Goal: Task Accomplishment & Management: Complete application form

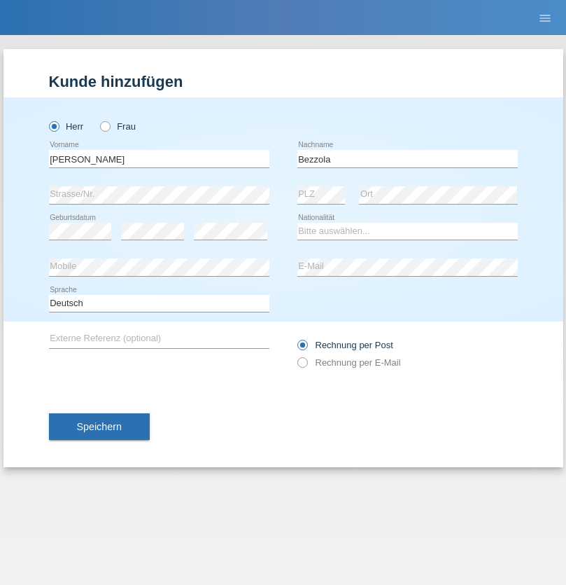
type input "Bezzola"
select select "CH"
radio input "true"
click at [159, 158] on input "text" at bounding box center [159, 159] width 221 height 18
type input "Laszlo Patrik"
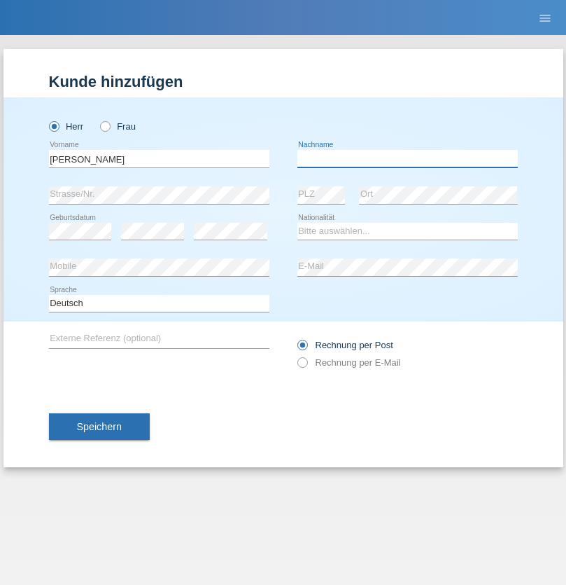
click at [407, 158] on input "text" at bounding box center [408, 159] width 221 height 18
type input "Serban"
select select "MG"
select select "C"
select select "22"
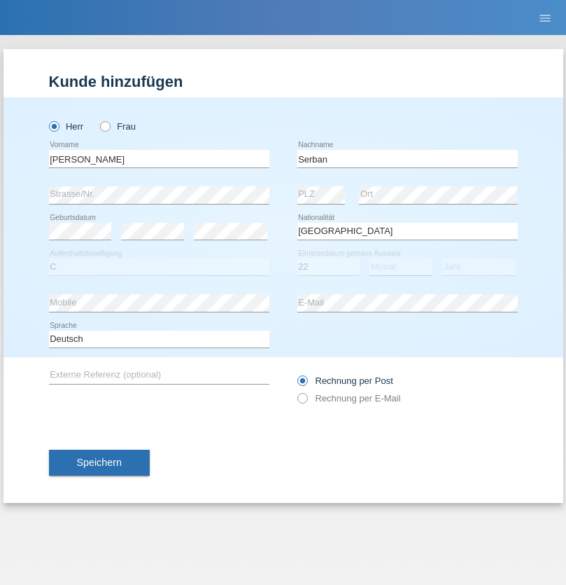
select select "06"
select select "2021"
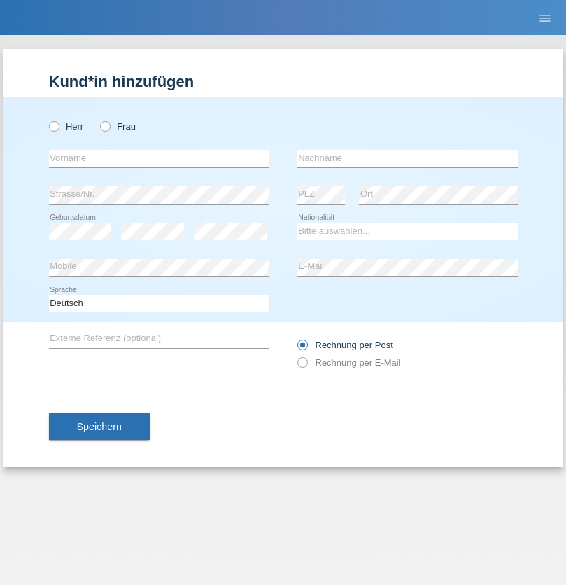
radio input "true"
click at [159, 158] on input "text" at bounding box center [159, 159] width 221 height 18
type input "Amadeo"
click at [407, 158] on input "text" at bounding box center [408, 159] width 221 height 18
type input "Mazuelos"
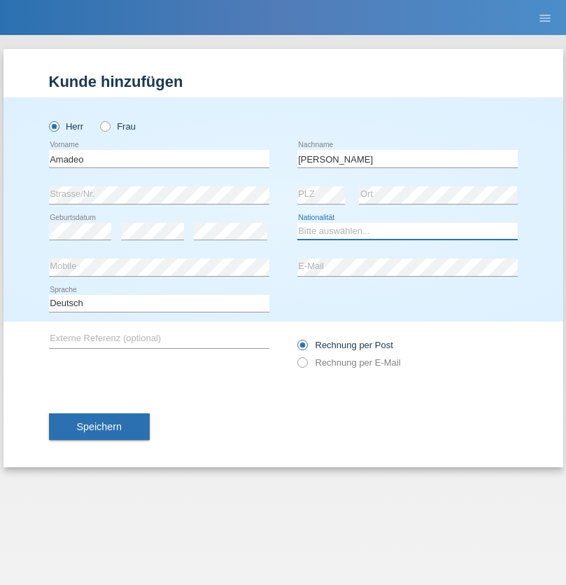
select select "CH"
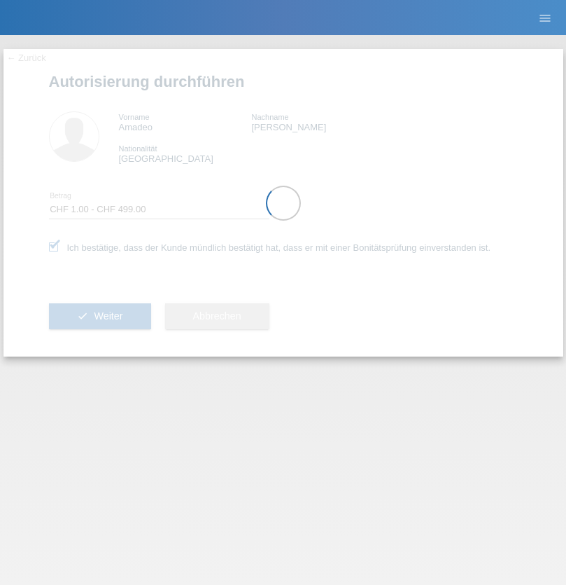
select select "1"
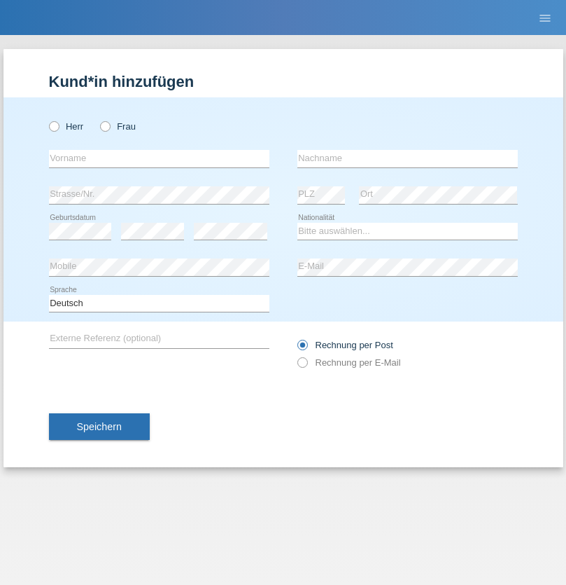
radio input "true"
click at [159, 158] on input "text" at bounding box center [159, 159] width 221 height 18
type input "[PERSON_NAME]"
click at [407, 158] on input "text" at bounding box center [408, 159] width 221 height 18
type input "Nsangu"
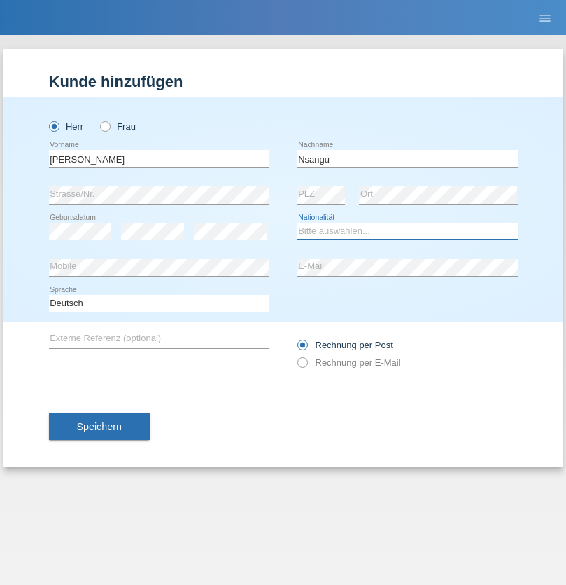
select select "CH"
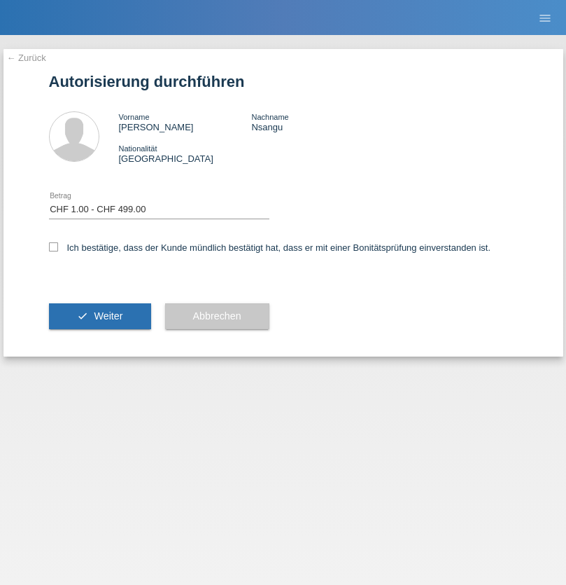
select select "1"
checkbox input "true"
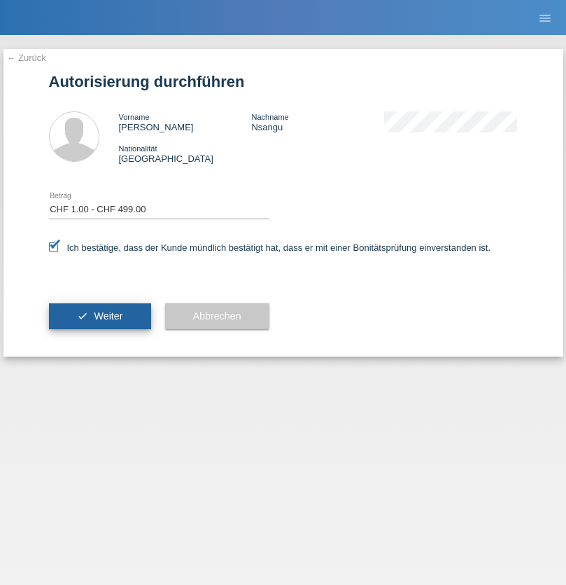
click at [99, 316] on span "Weiter" at bounding box center [108, 315] width 29 height 11
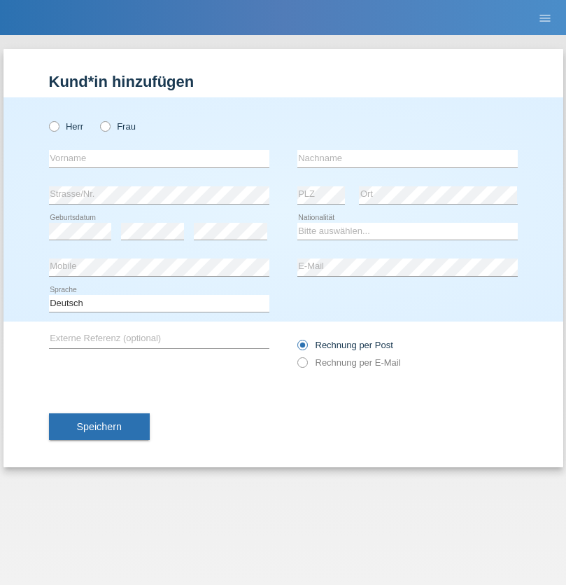
radio input "true"
click at [159, 158] on input "text" at bounding box center [159, 159] width 221 height 18
type input "Oliver"
click at [407, 158] on input "text" at bounding box center [408, 159] width 221 height 18
type input "Hager"
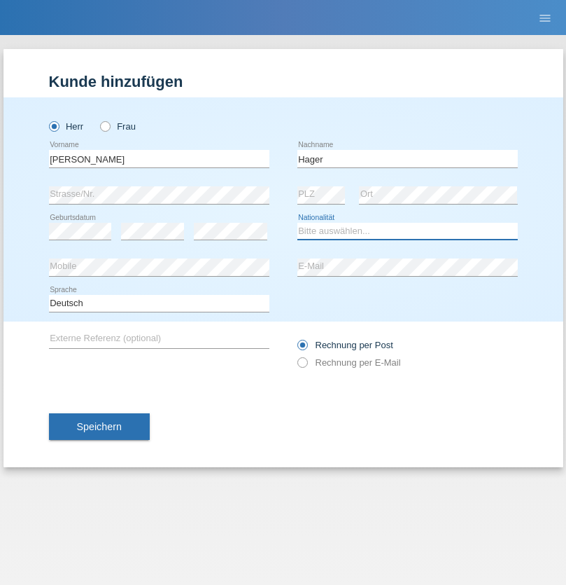
select select "CH"
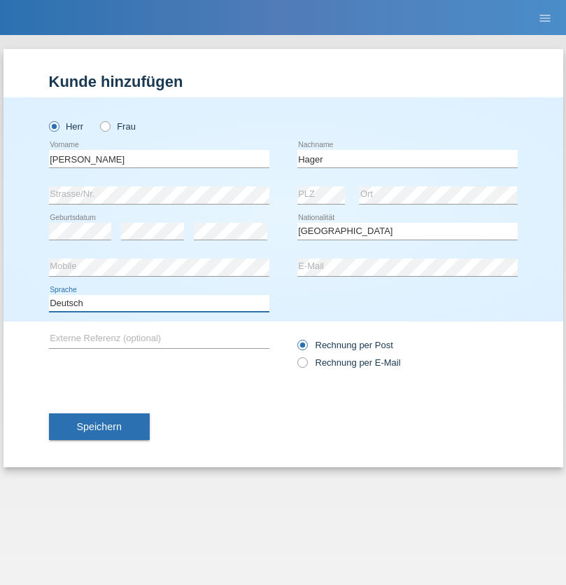
select select "en"
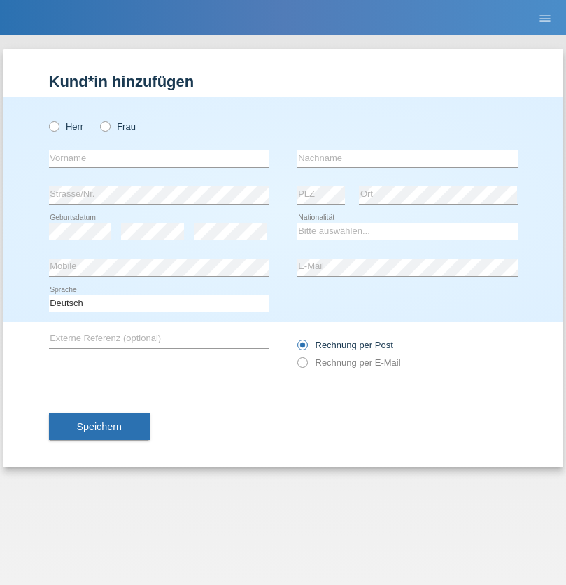
radio input "true"
click at [159, 158] on input "text" at bounding box center [159, 159] width 221 height 18
type input "[PERSON_NAME]"
click at [407, 158] on input "text" at bounding box center [408, 159] width 221 height 18
type input "Baloh"
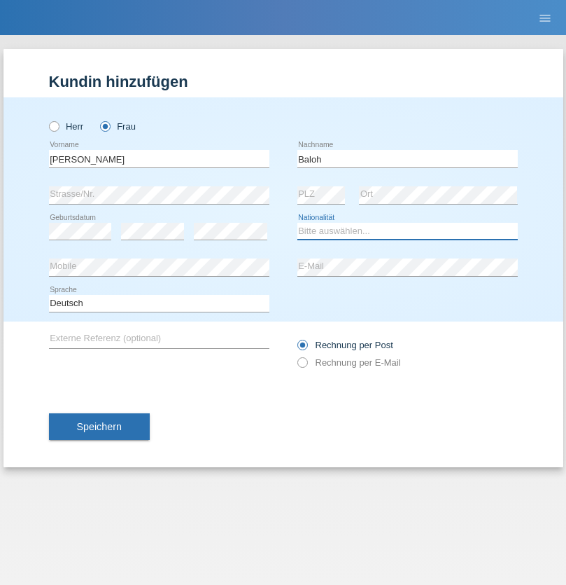
select select "UA"
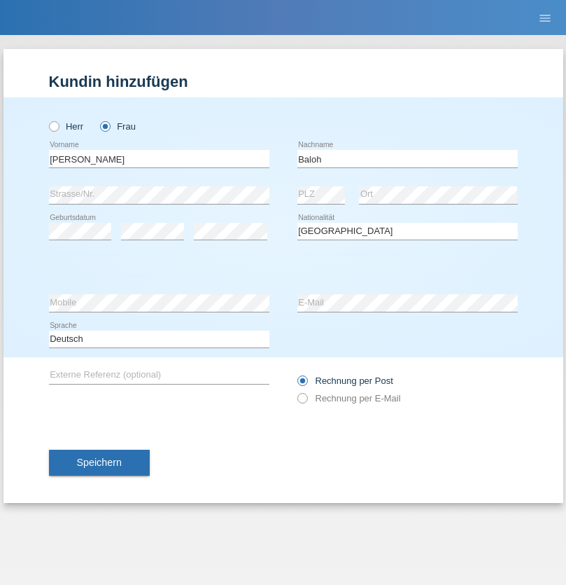
select select "C"
select select "09"
select select "05"
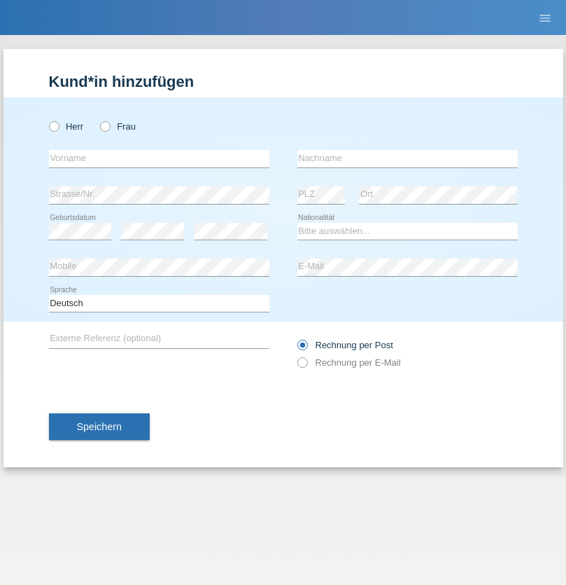
radio input "true"
click at [159, 158] on input "text" at bounding box center [159, 159] width 221 height 18
type input "[PERSON_NAME]"
click at [407, 158] on input "text" at bounding box center [408, 159] width 221 height 18
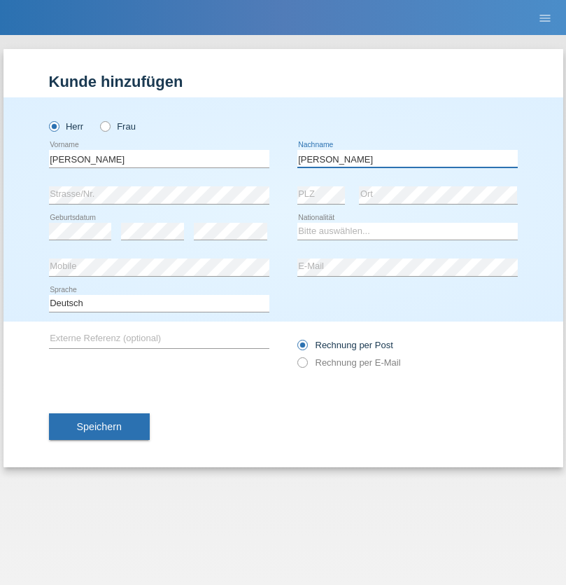
type input "[PERSON_NAME]"
select select "ES"
select select "C"
select select "21"
select select "10"
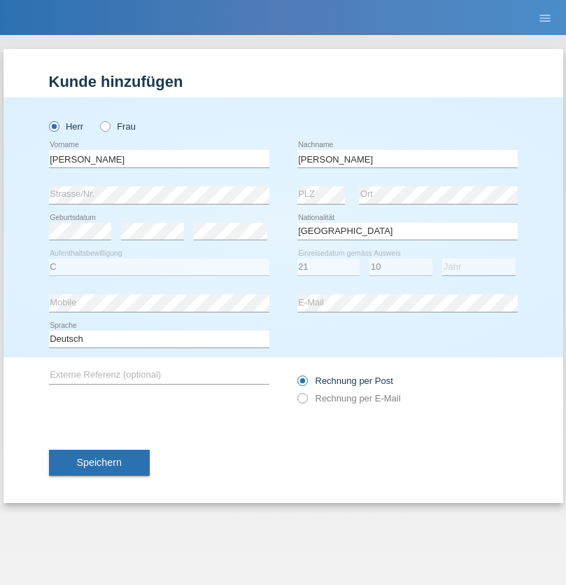
select select "2020"
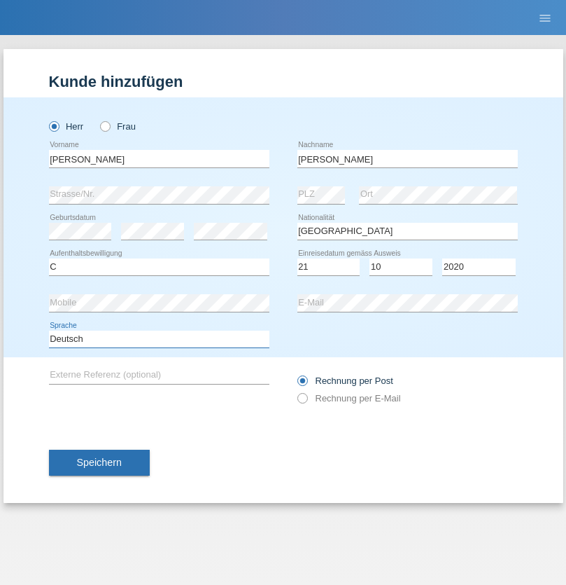
select select "en"
